Goal: Understand process/instructions

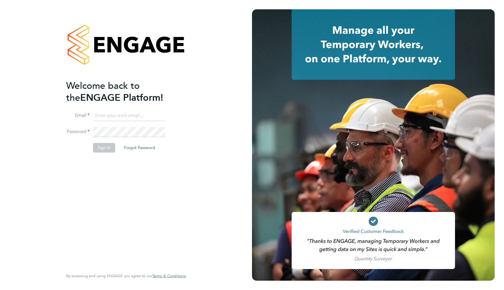
click at [119, 116] on input at bounding box center [129, 116] width 72 height 10
type input "support@engagelabs.io"
click at [191, 193] on div "Sorry, we are having problems connecting to our services." at bounding box center [126, 145] width 252 height 290
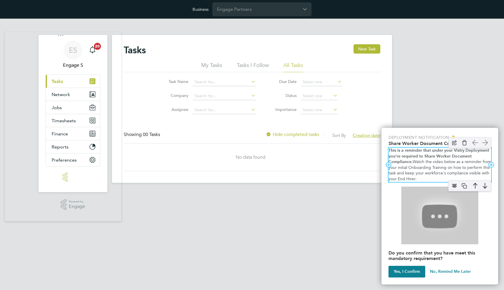
click at [427, 163] on span "Watch the video below as a reminder from your initial Onboarding Training on ho…" at bounding box center [440, 170] width 104 height 22
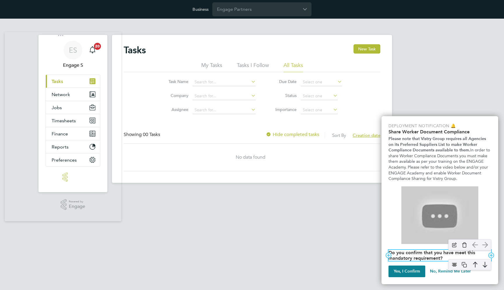
click at [416, 256] on strong "Do you confirm that you have meet this mandatory requirement?" at bounding box center [432, 255] width 88 height 11
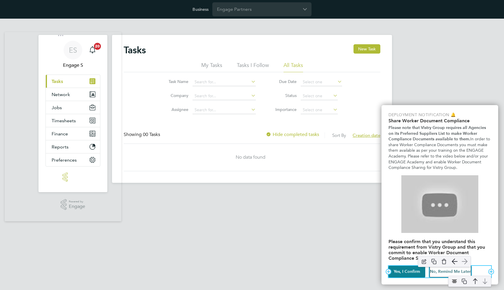
click at [444, 272] on button "No, Remind Me Later" at bounding box center [450, 272] width 42 height 12
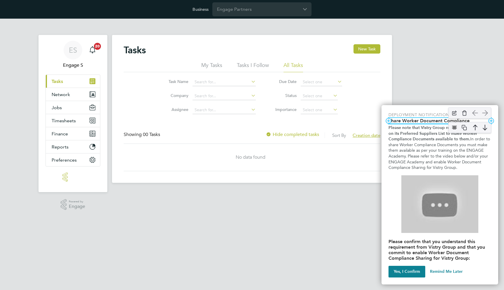
click at [409, 122] on h2 "Share Worker Document Compliance" at bounding box center [439, 121] width 103 height 6
click at [452, 126] on img "Platform Back Online" at bounding box center [454, 127] width 9 height 9
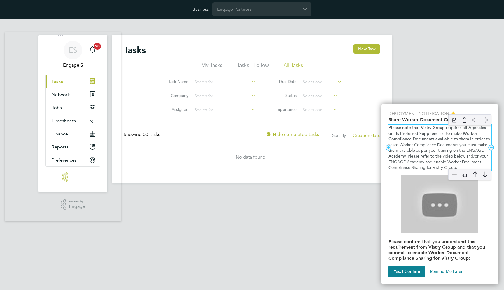
click at [459, 162] on span "In order to share Worker Compliance Documents you must make them available as p…" at bounding box center [439, 154] width 103 height 34
click at [425, 162] on span "In order to share Worker Compliance Documents you must make them available as p…" at bounding box center [439, 154] width 103 height 34
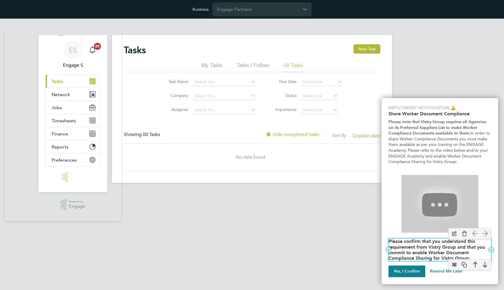
click at [405, 250] on h2 "Please confirm that you understand this requirement from Vistry Group and that …" at bounding box center [439, 250] width 103 height 22
click at [420, 245] on h2 "Please confirm that you understand this requirement from Vistry Group and that …" at bounding box center [439, 250] width 103 height 22
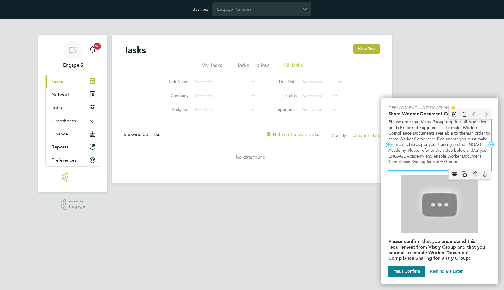
click at [420, 141] on span "In order to share Worker Compliance Documents you must make them available as p…" at bounding box center [439, 148] width 103 height 34
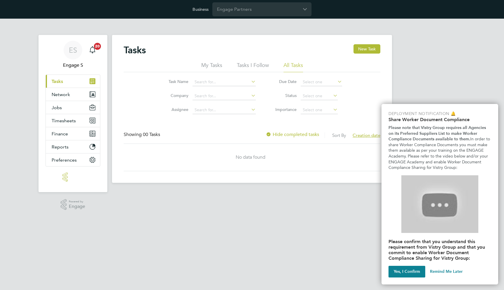
click at [275, 192] on html "Business Engage Partners ES Engage S Notifications 20 Applications: Current pag…" at bounding box center [252, 96] width 504 height 192
click at [437, 264] on img "Remind Me Later" at bounding box center [435, 261] width 9 height 9
click at [130, 192] on html "Business Engage Partners ES Engage S Notifications 20 Applications: Current pag…" at bounding box center [252, 96] width 504 height 192
